Goal: Obtain resource: Download file/media

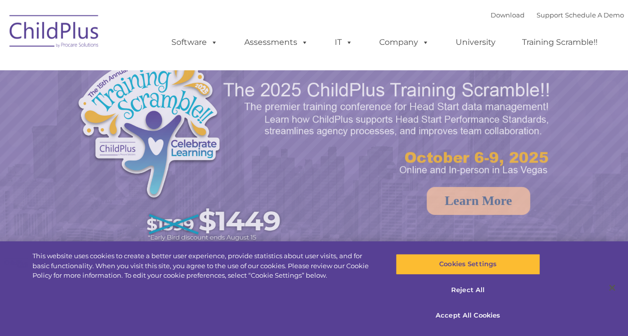
select select "MEDIUM"
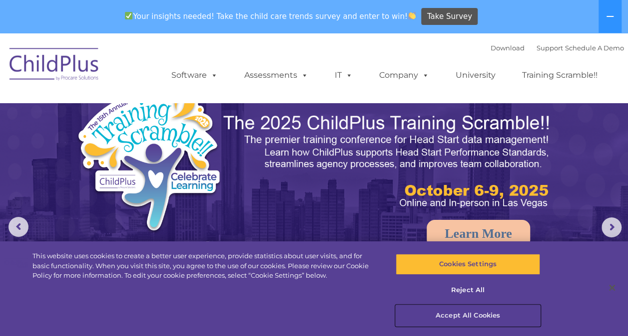
click at [474, 310] on button "Accept All Cookies" at bounding box center [467, 316] width 144 height 21
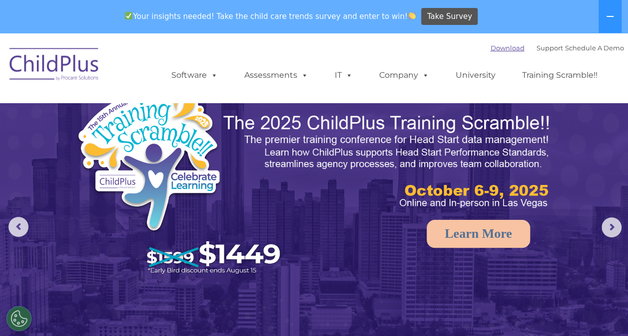
click at [490, 48] on link "Download" at bounding box center [507, 48] width 34 height 8
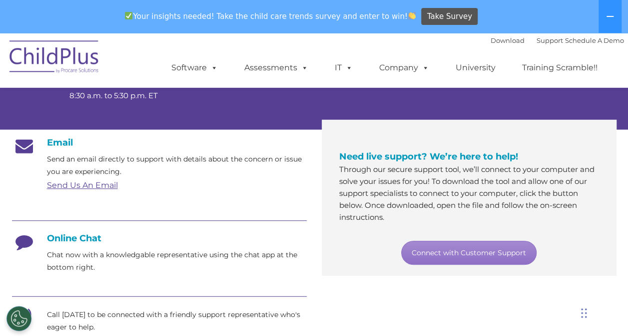
scroll to position [139, 0]
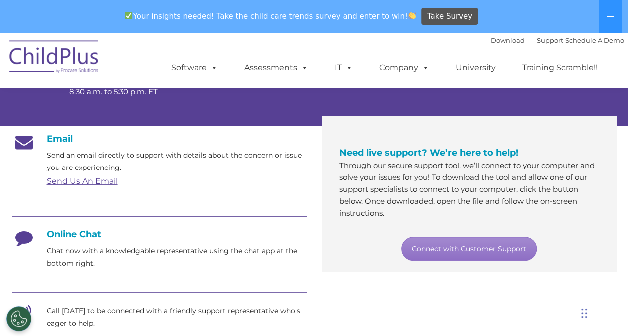
click at [75, 235] on h4 "Online Chat" at bounding box center [159, 234] width 295 height 11
